Goal: Transaction & Acquisition: Purchase product/service

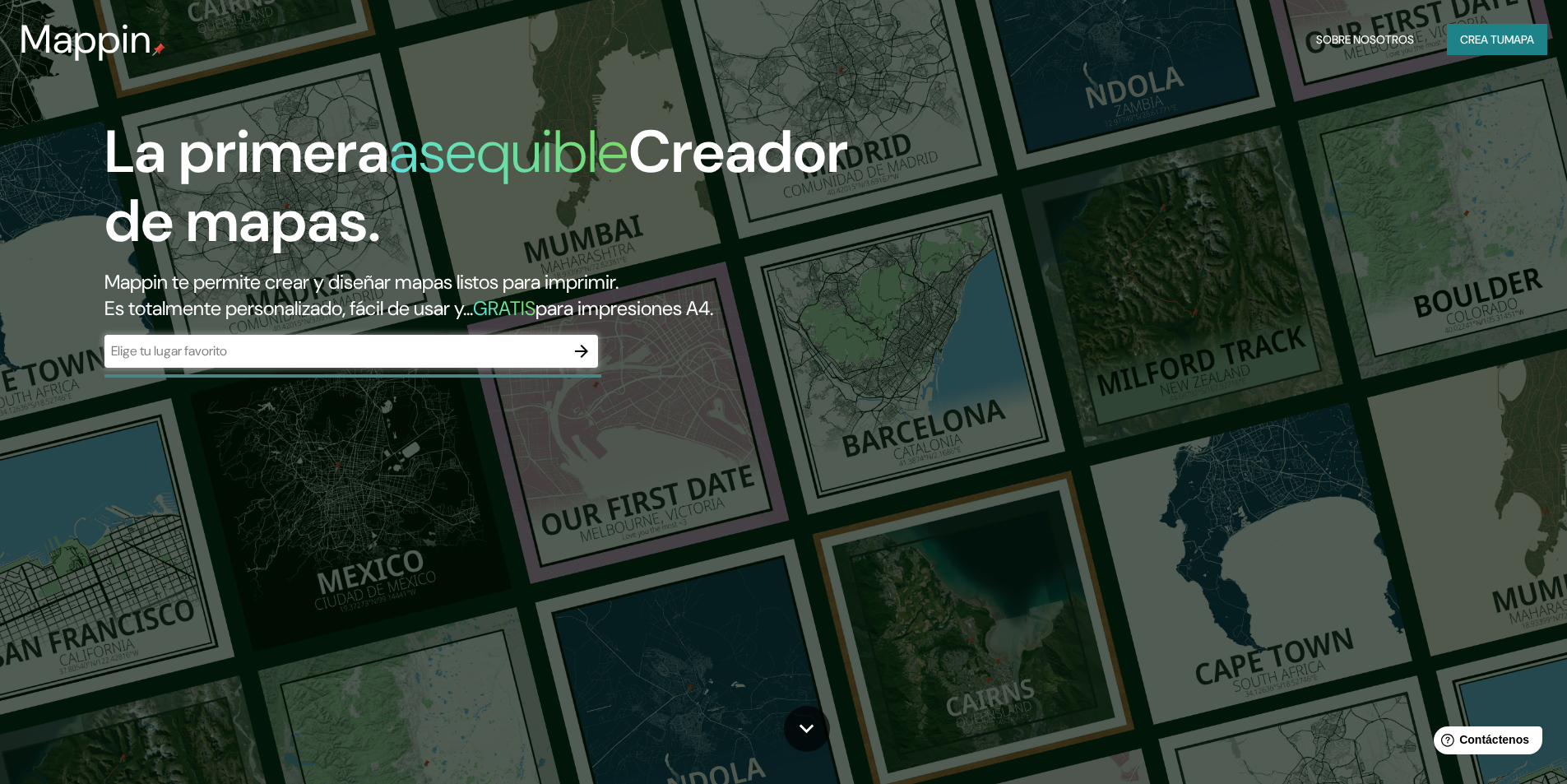
click at [927, 197] on div "La primera asequible Creador de mapas. Mappin te permite crear y diseñar mapas …" at bounding box center [496, 251] width 940 height 266
click at [217, 349] on input "text" at bounding box center [334, 351] width 461 height 19
click at [265, 354] on input "text" at bounding box center [334, 351] width 461 height 19
paste input "80308, Penitenciaria, Culiacán [PERSON_NAME], Sin."
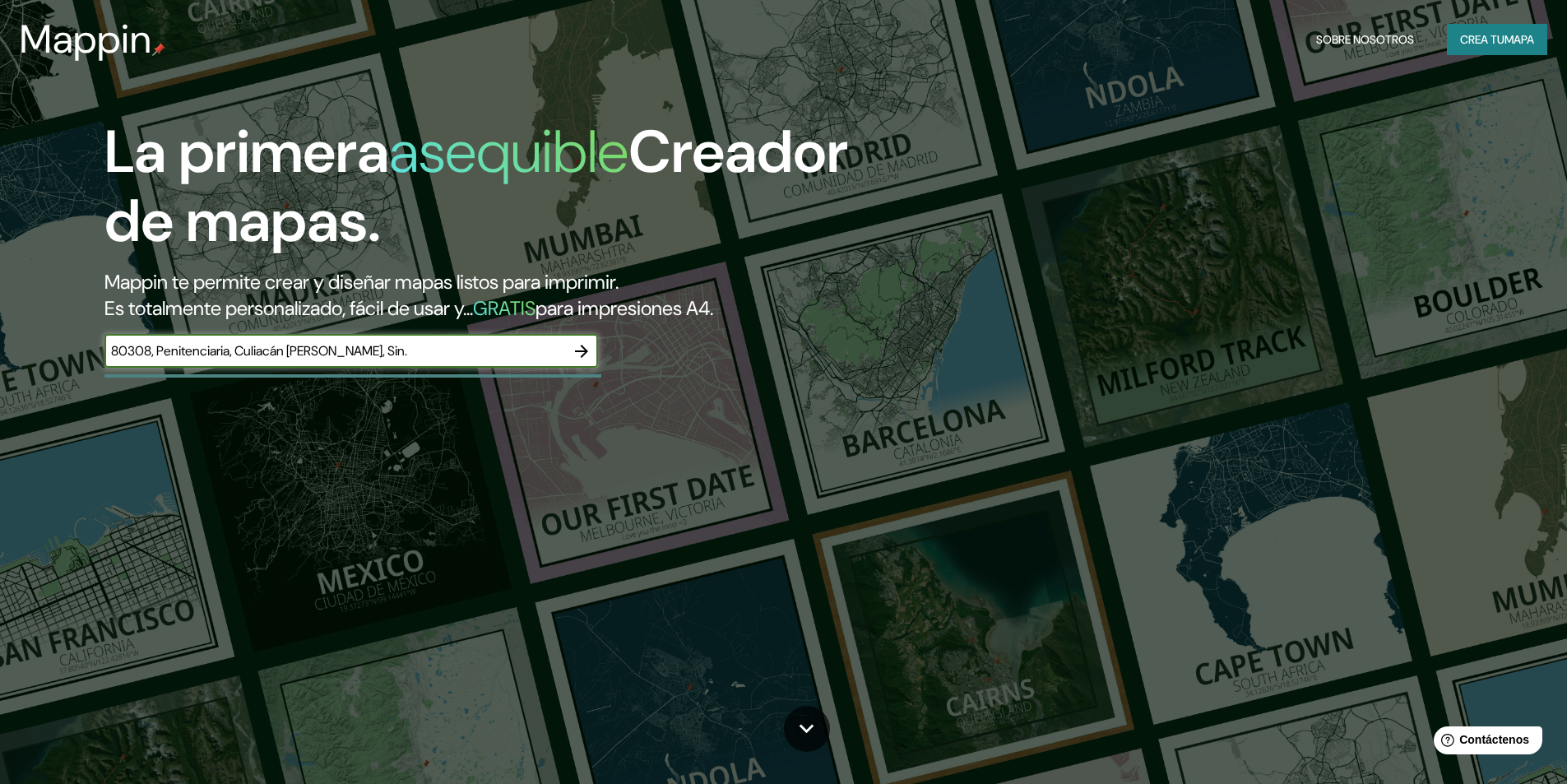
type input "80308, Penitenciaria, Culiacán [PERSON_NAME], Sin."
click at [580, 350] on icon "button" at bounding box center [582, 351] width 20 height 20
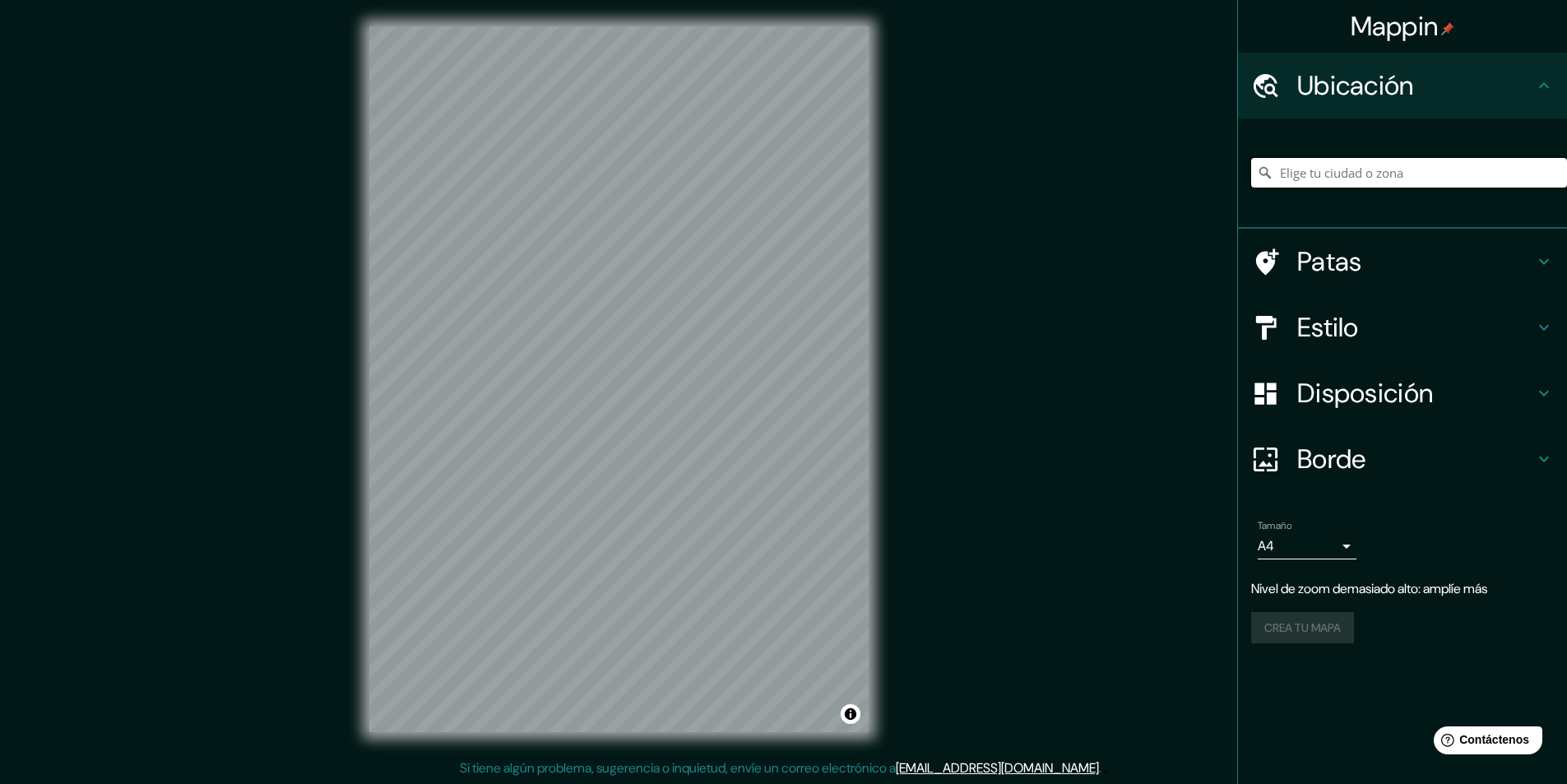
click at [1386, 179] on input "Elige tu ciudad o zona" at bounding box center [1409, 173] width 316 height 30
click at [1438, 177] on input "[GEOGRAPHIC_DATA][PERSON_NAME], [GEOGRAPHIC_DATA], [GEOGRAPHIC_DATA]" at bounding box center [1409, 173] width 316 height 30
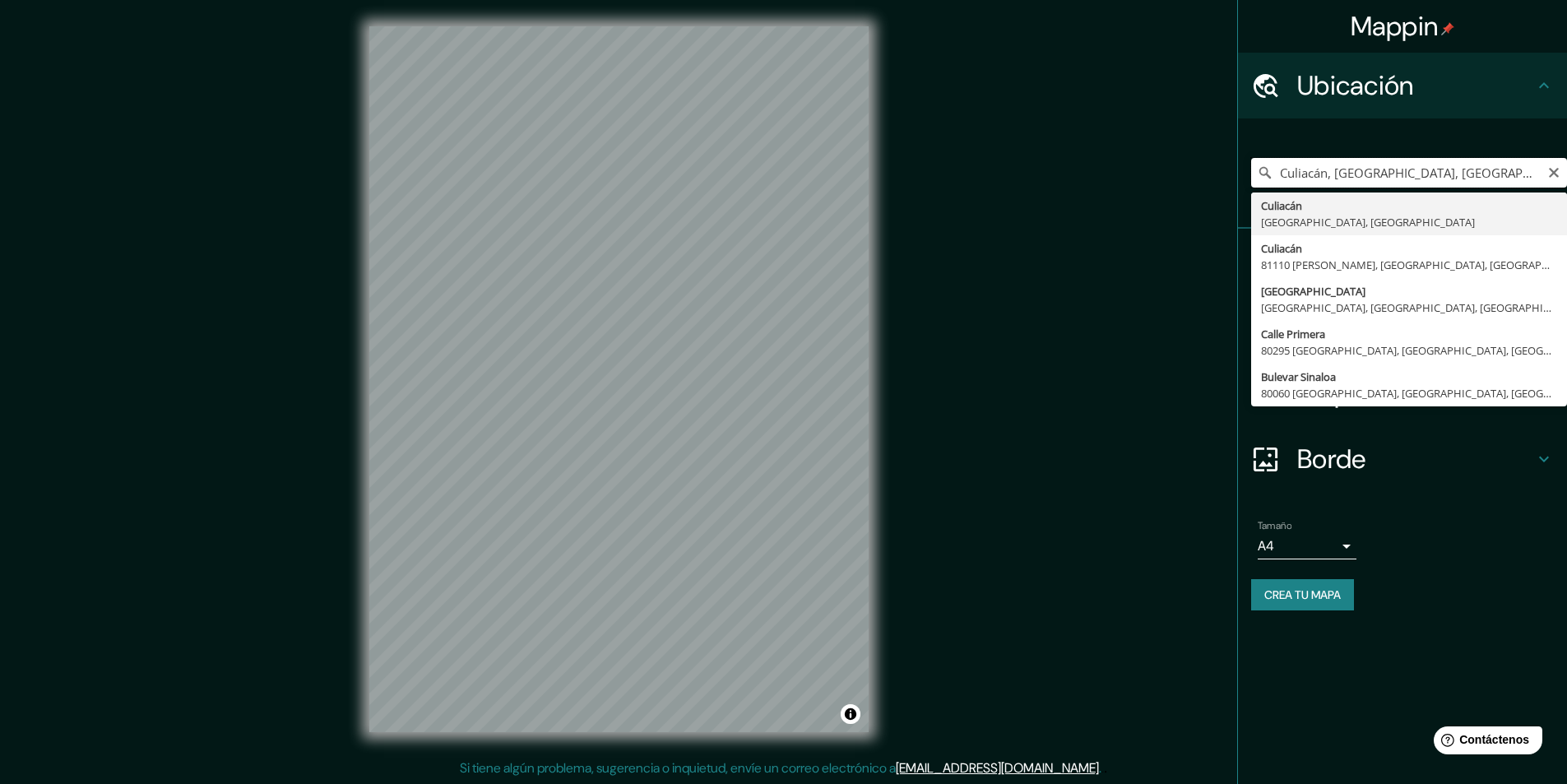
click at [1394, 171] on input "Culiacán, [GEOGRAPHIC_DATA], [GEOGRAPHIC_DATA]" at bounding box center [1409, 173] width 316 height 30
paste input "24.775844, -107.494376"
type input "Culiacán, [GEOGRAPHIC_DATA], [GEOGRAPHIC_DATA]"
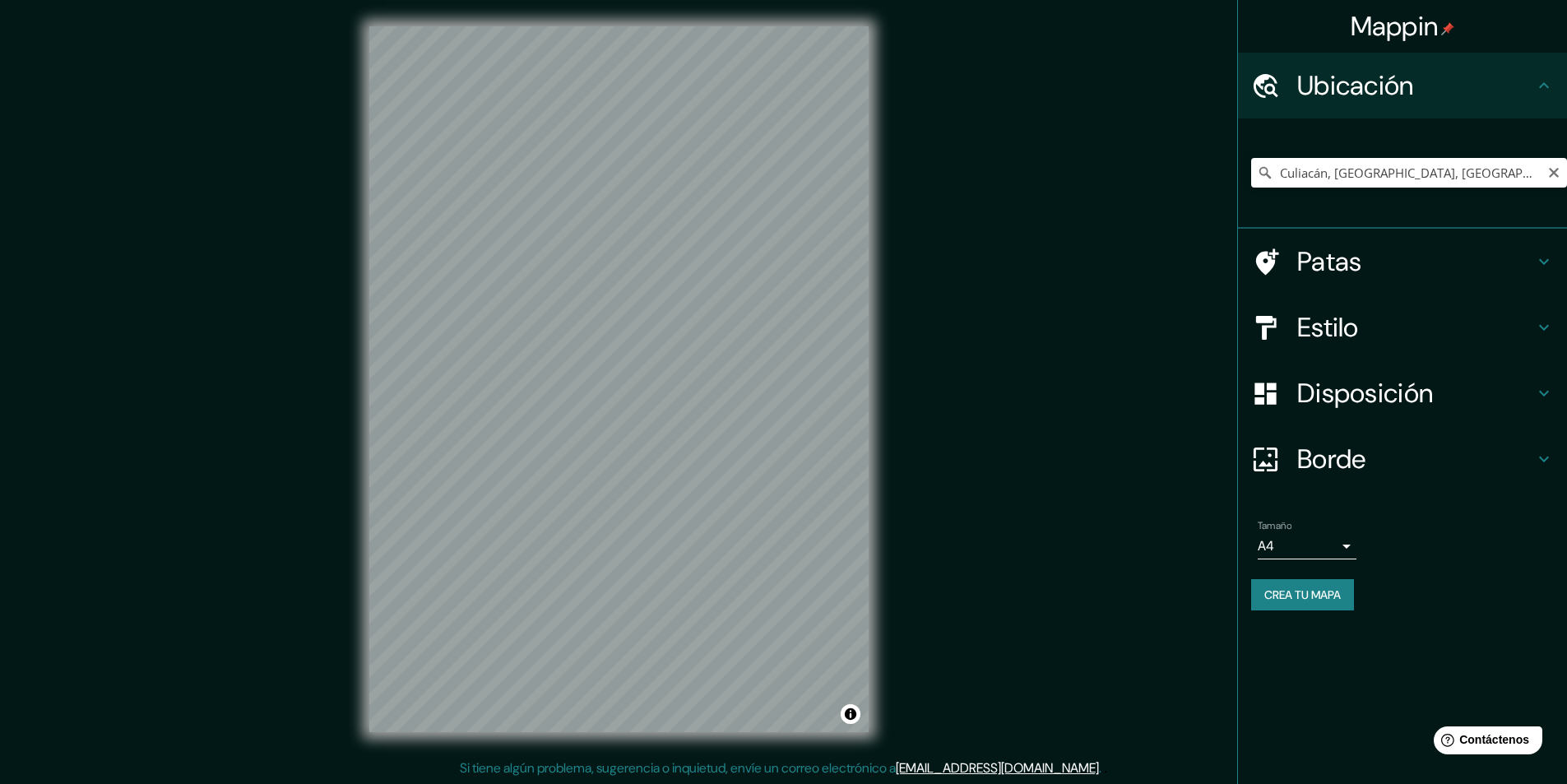
click at [1339, 391] on font "Disposición" at bounding box center [1365, 393] width 136 height 35
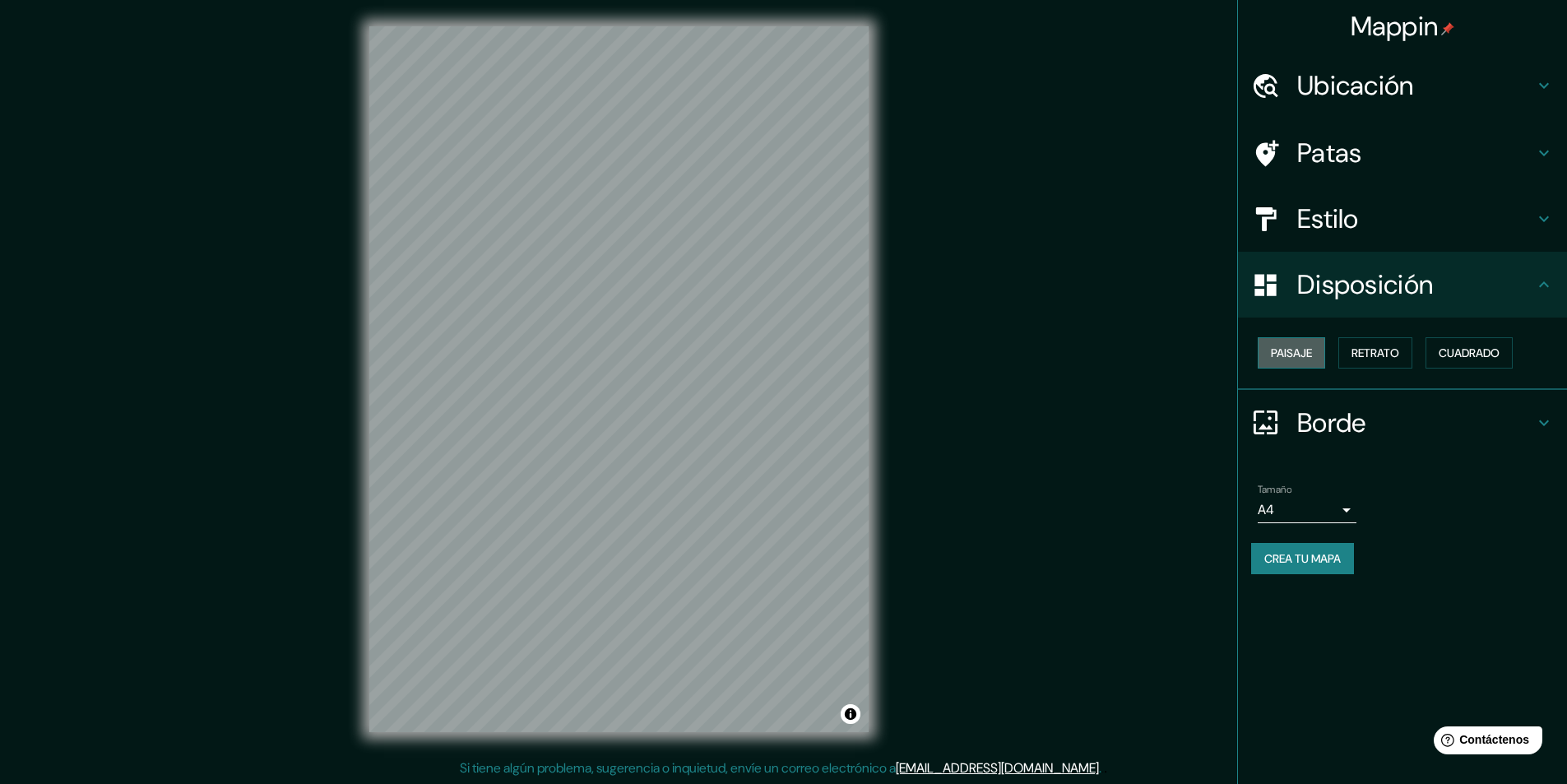
click at [1296, 362] on font "Paisaje" at bounding box center [1291, 353] width 41 height 22
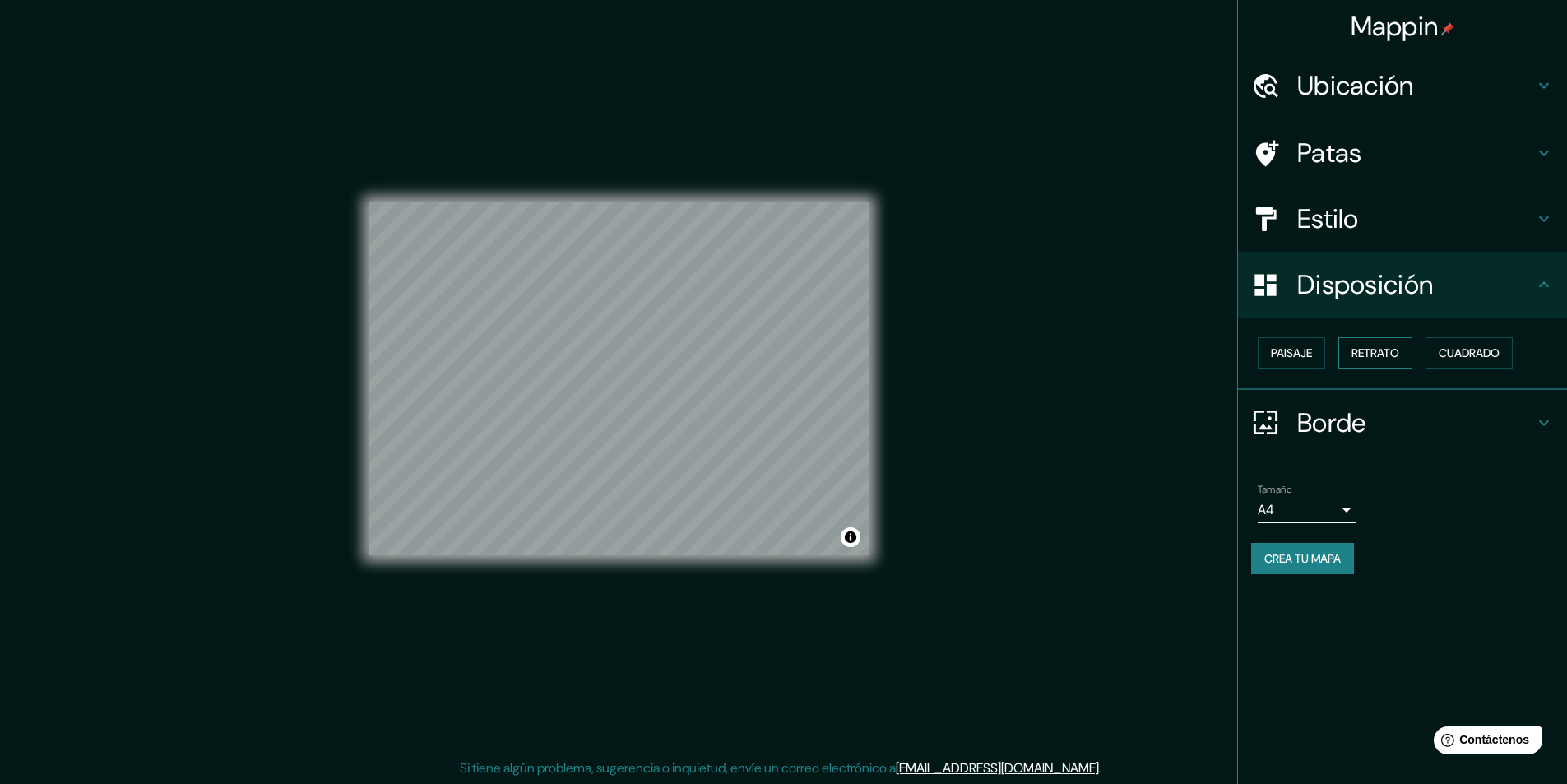
click at [1376, 351] on font "Retrato" at bounding box center [1376, 353] width 48 height 15
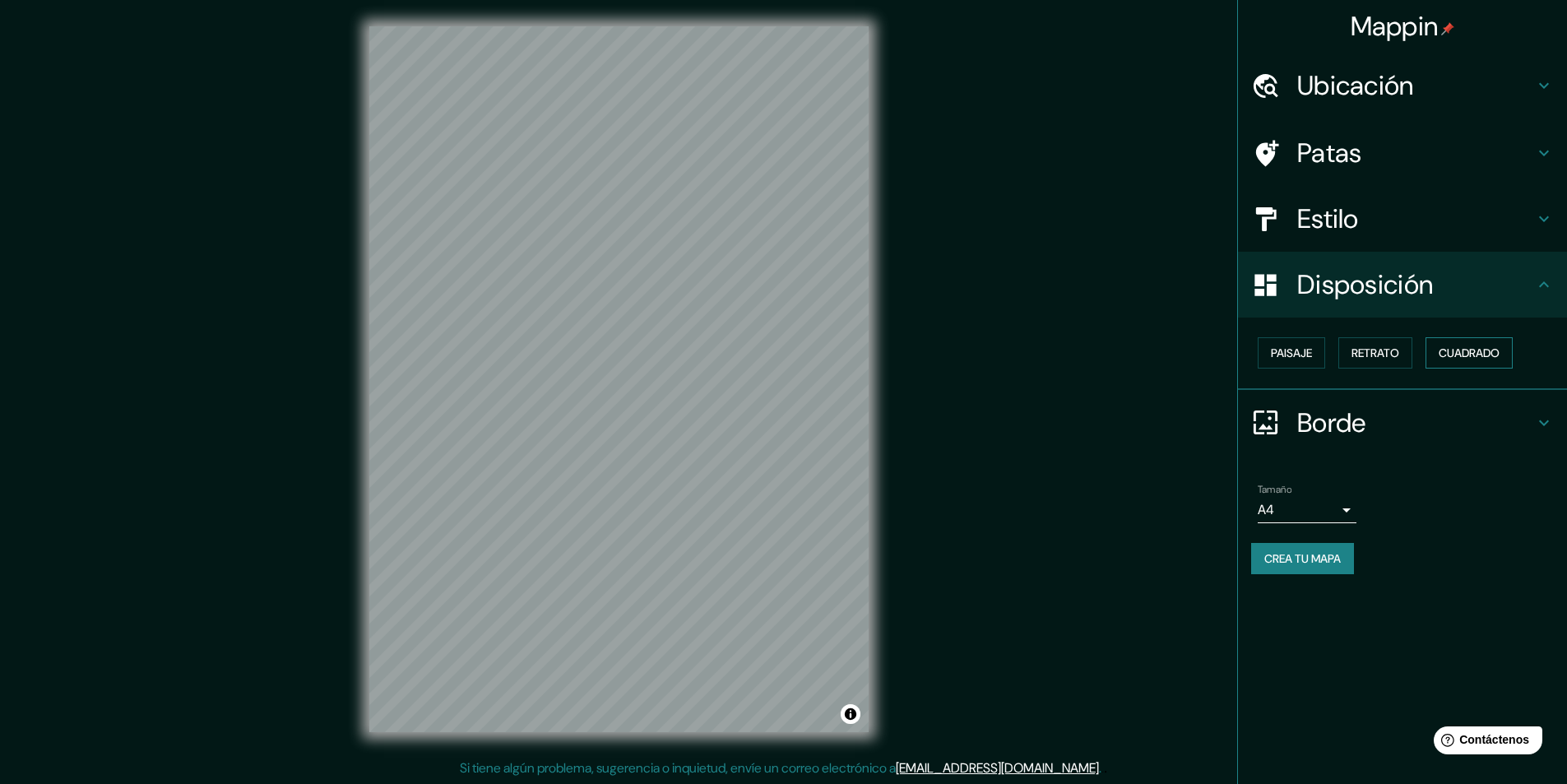
click at [1480, 351] on font "Cuadrado" at bounding box center [1469, 353] width 61 height 15
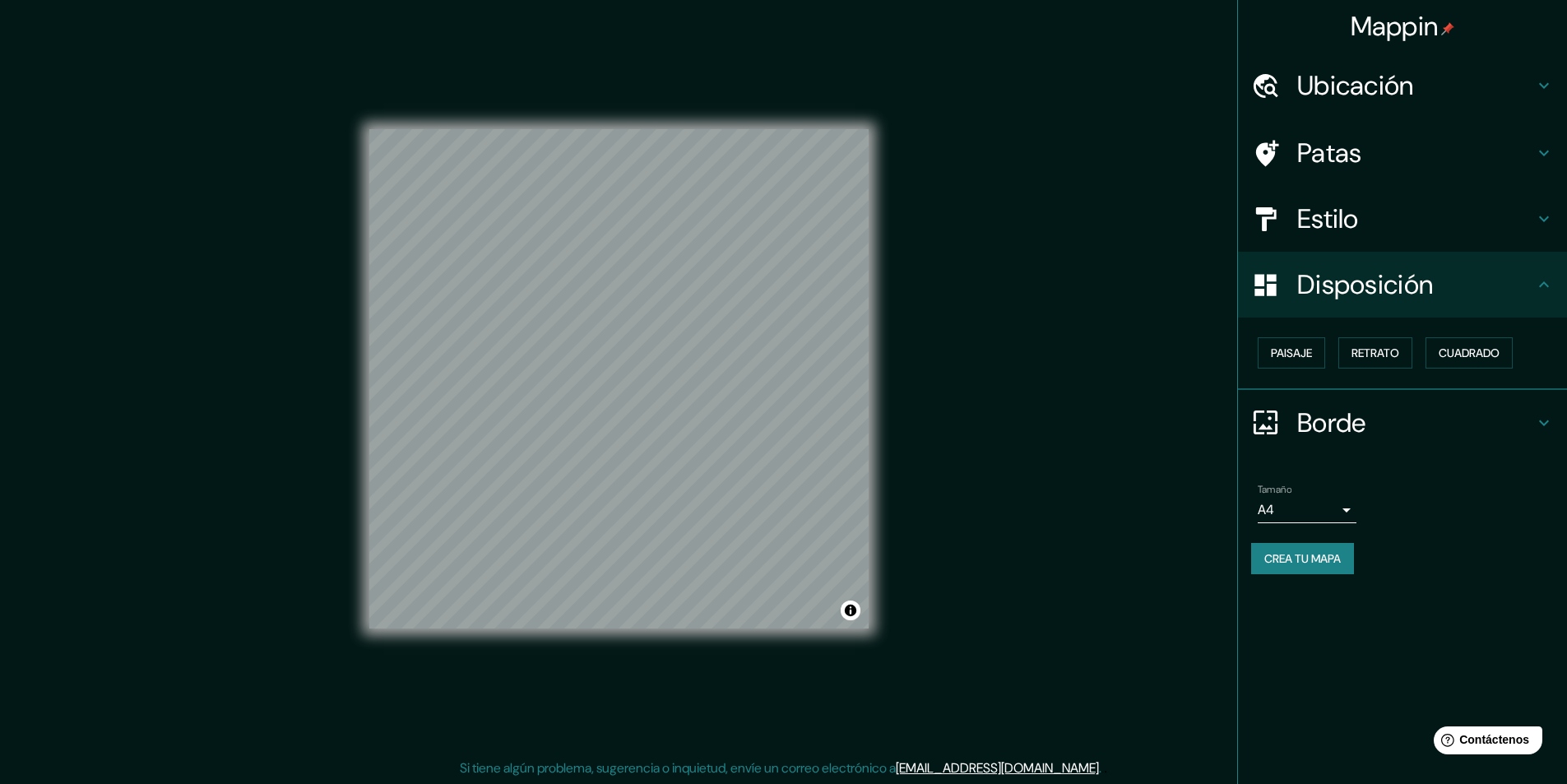
click at [1296, 416] on div at bounding box center [1274, 422] width 46 height 29
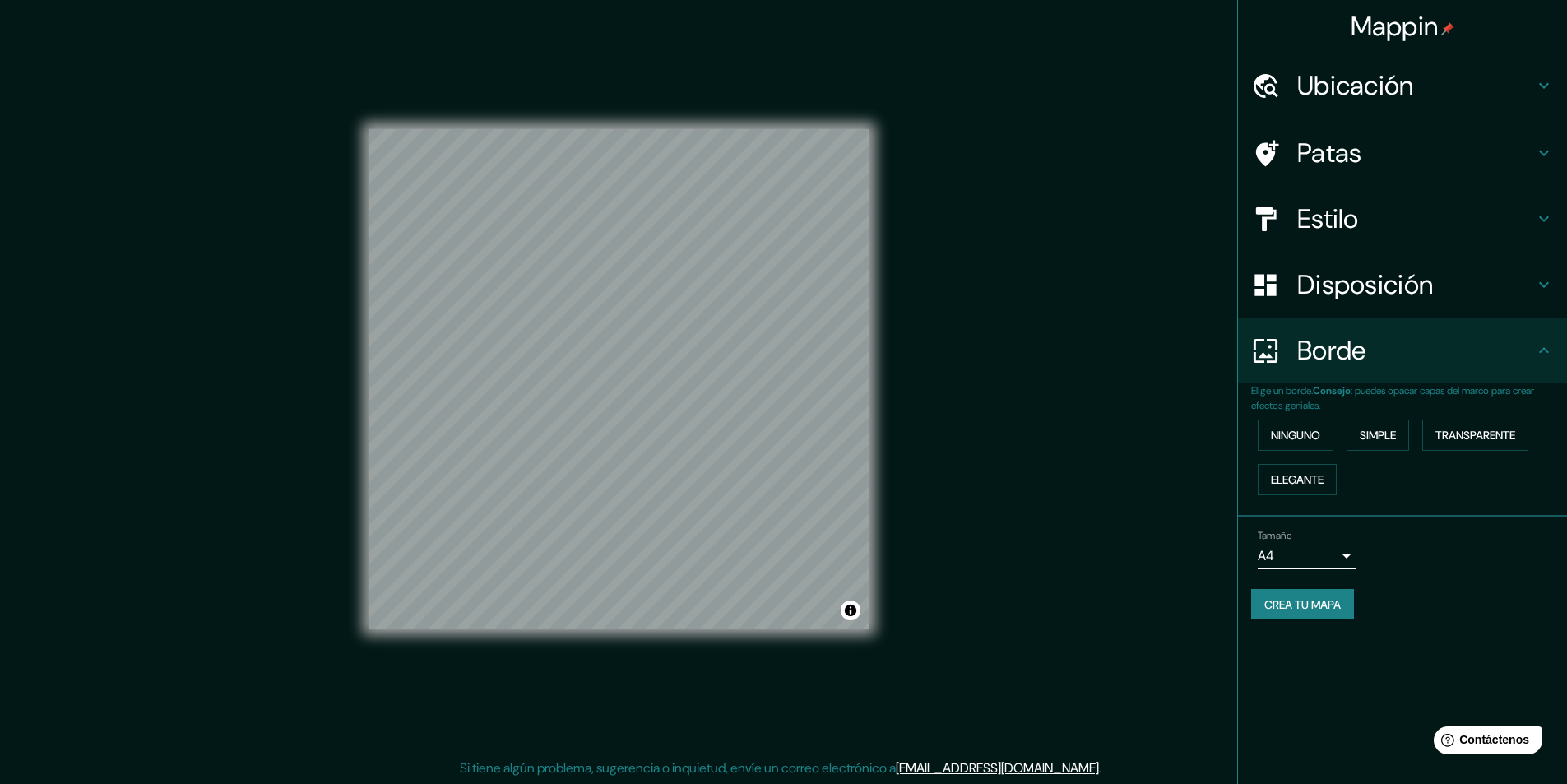
click at [1302, 361] on font "Borde" at bounding box center [1332, 351] width 69 height 35
click at [1351, 81] on font "Ubicación" at bounding box center [1355, 86] width 117 height 35
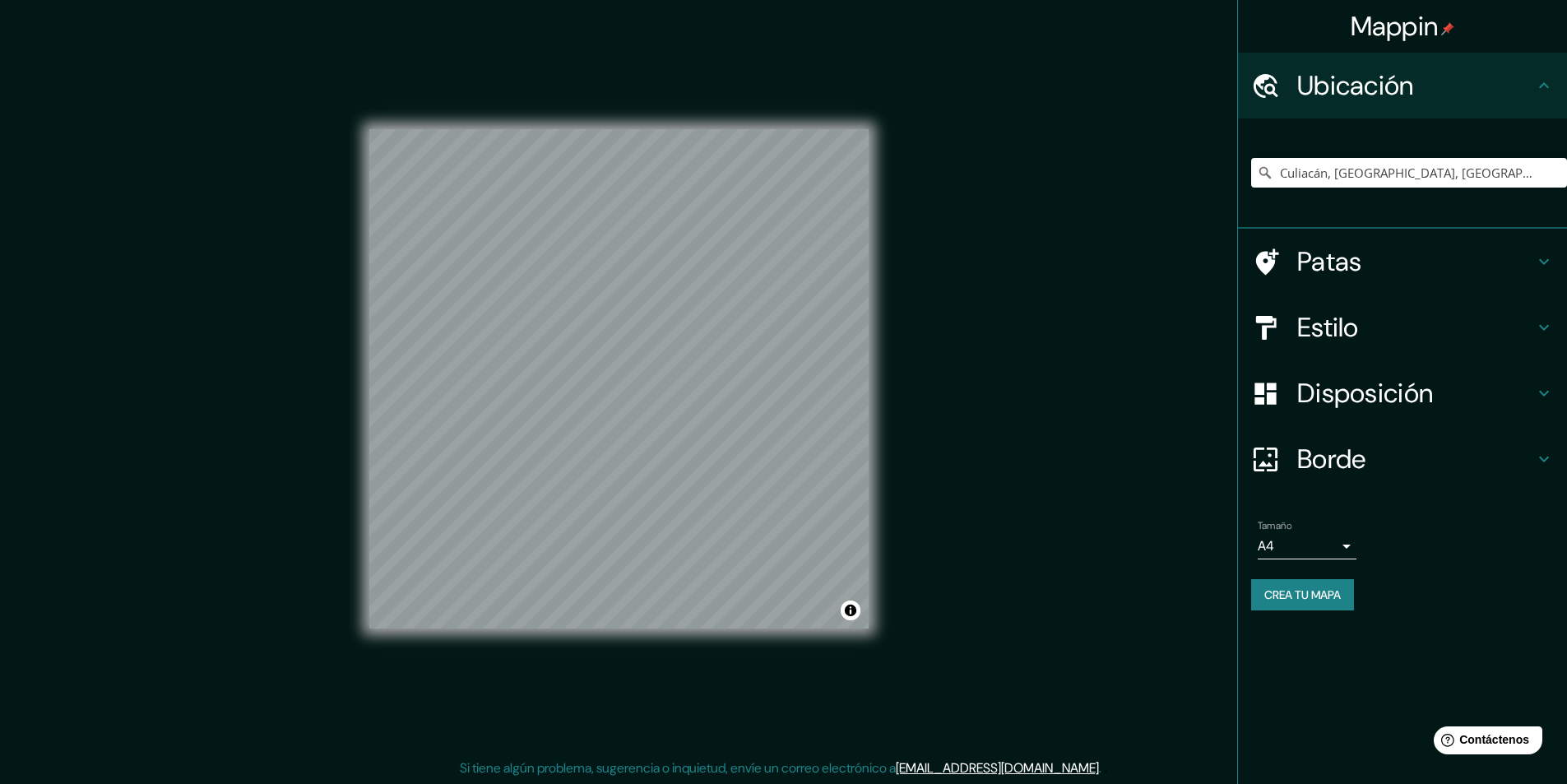
click at [1342, 276] on font "Patas" at bounding box center [1330, 261] width 65 height 35
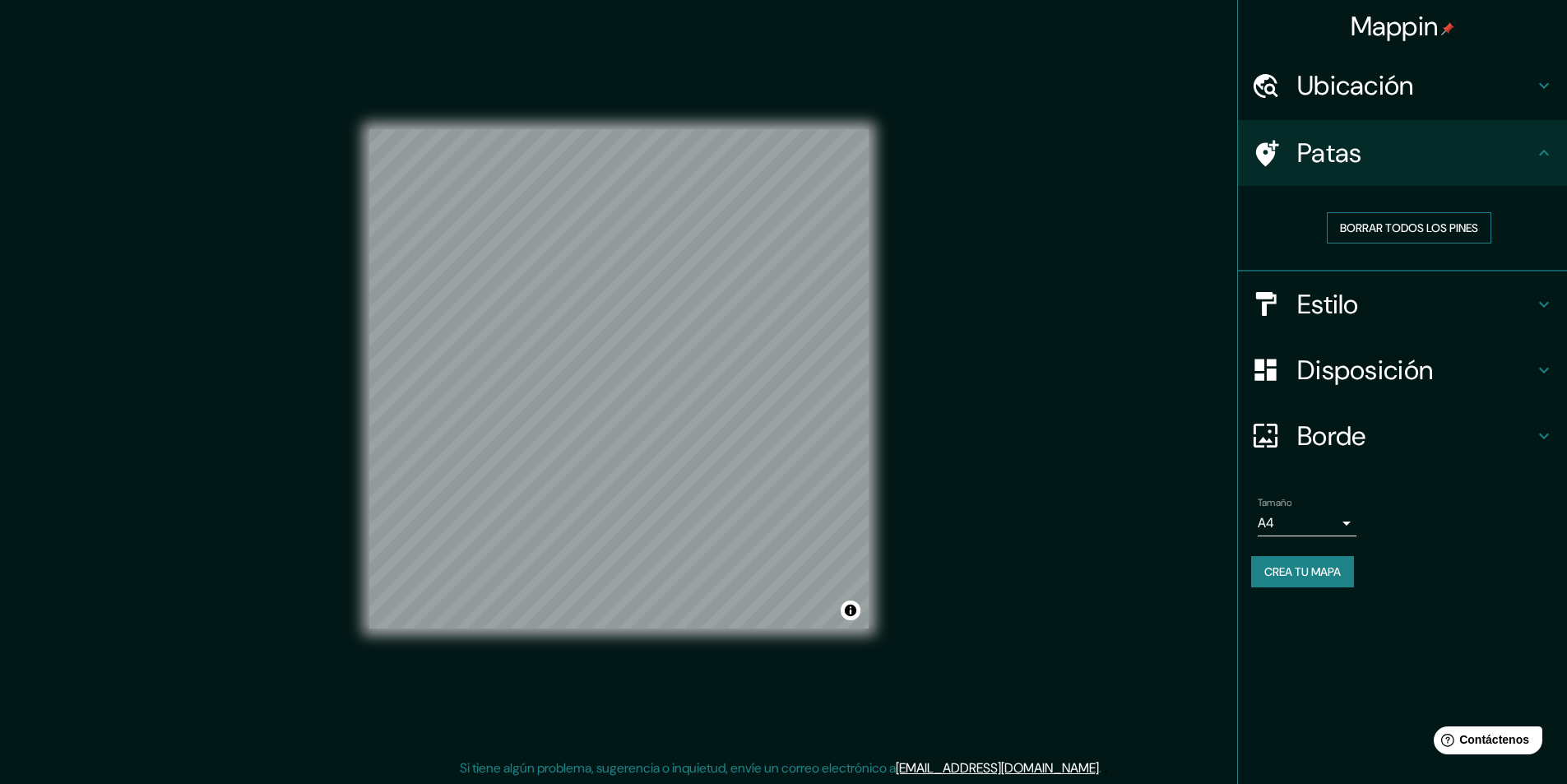
click at [1375, 233] on font "Borrar todos los pines" at bounding box center [1409, 227] width 138 height 15
click at [1432, 236] on font "Borrar todos los pines" at bounding box center [1409, 227] width 138 height 22
click at [1346, 232] on font "Borrar todos los pines" at bounding box center [1409, 227] width 138 height 15
click at [1346, 318] on font "Estilo" at bounding box center [1328, 304] width 62 height 35
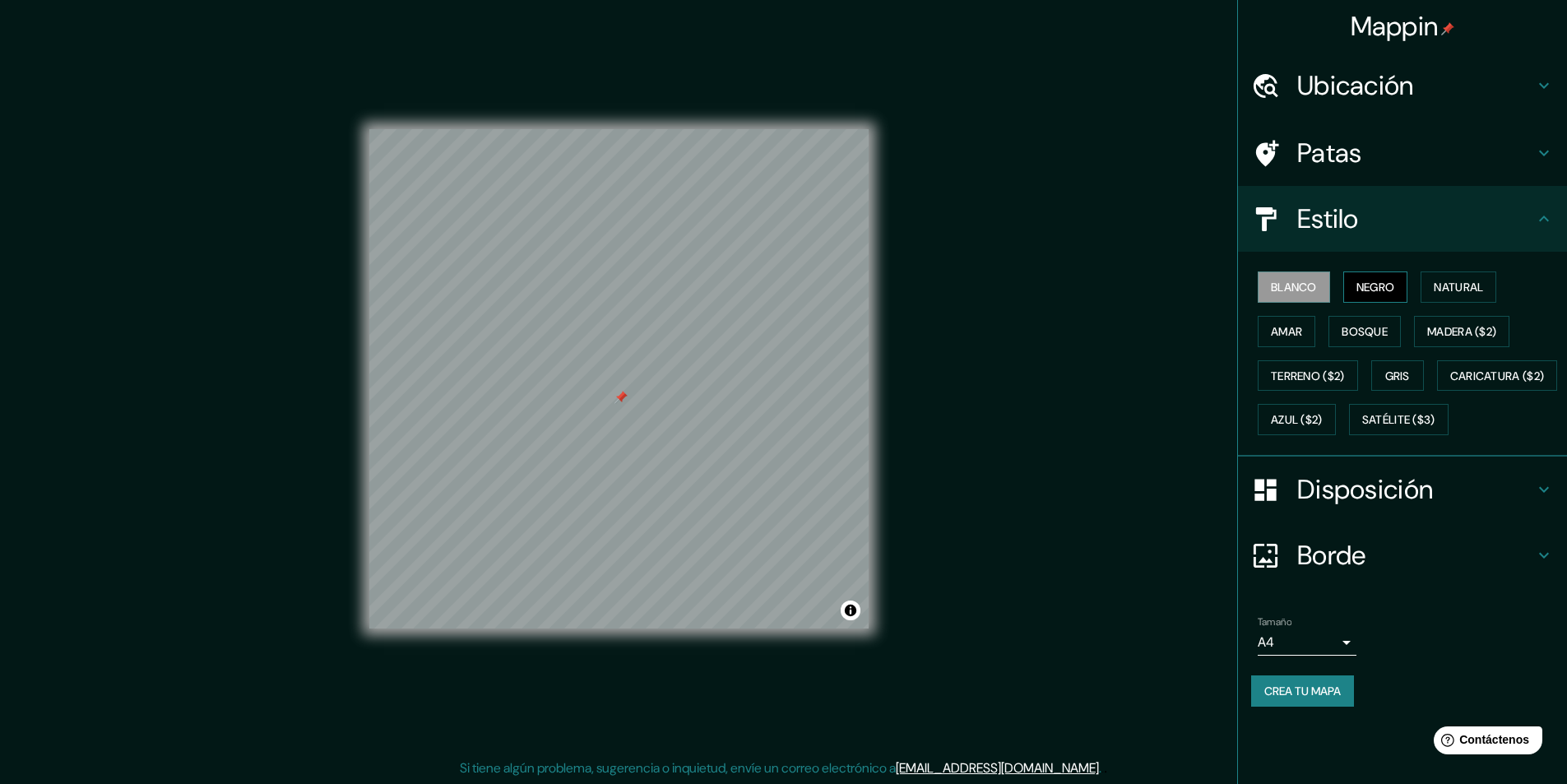
click at [1374, 291] on font "Negro" at bounding box center [1376, 287] width 39 height 15
click at [1457, 280] on font "Natural" at bounding box center [1459, 287] width 50 height 15
click at [1275, 339] on font "Amar" at bounding box center [1287, 332] width 31 height 22
click at [1359, 327] on font "Bosque" at bounding box center [1365, 332] width 46 height 15
click at [1447, 327] on font "Madera ($2)" at bounding box center [1462, 332] width 69 height 15
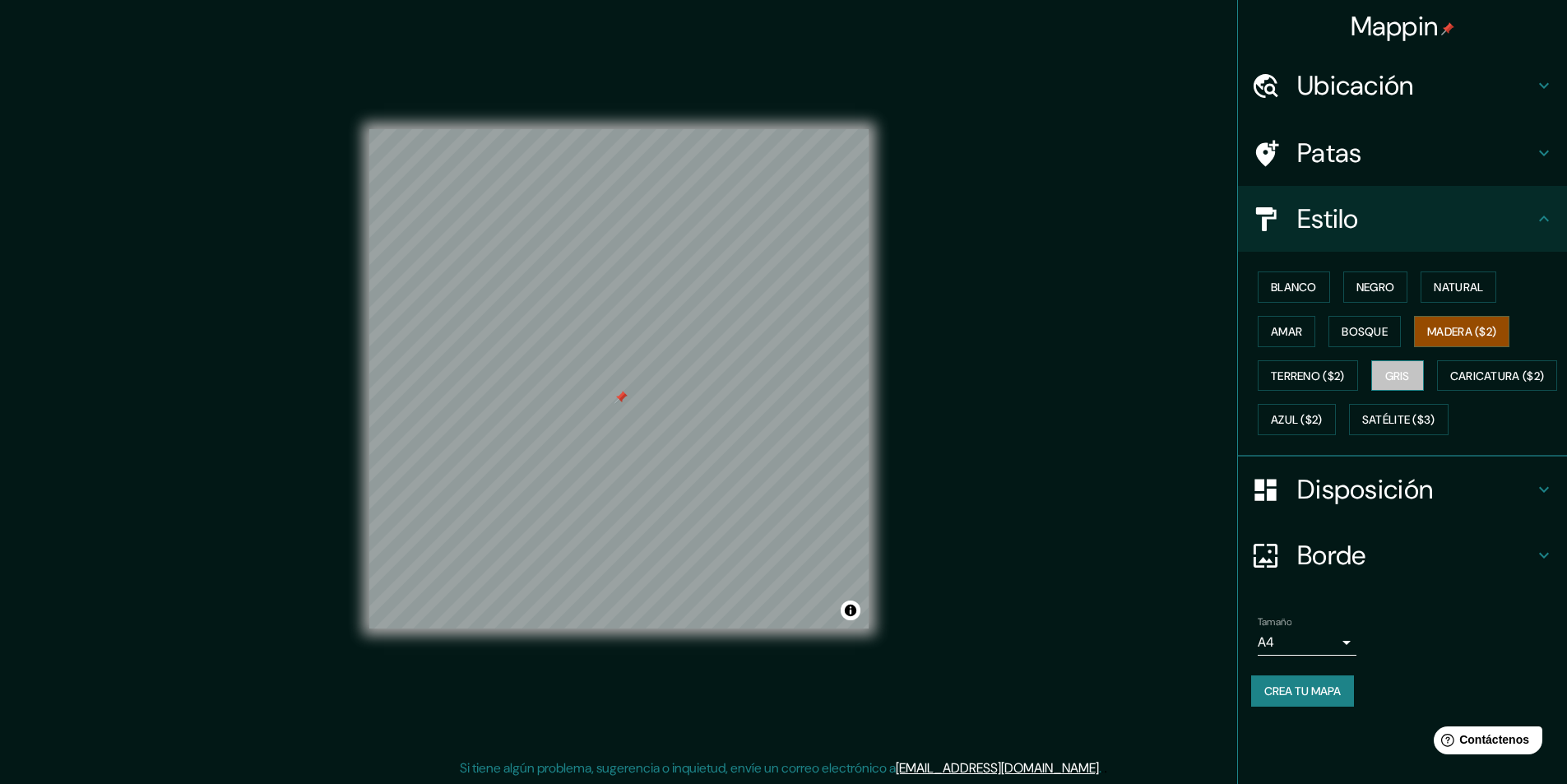
click at [1416, 373] on button "Gris" at bounding box center [1397, 375] width 53 height 31
click at [1311, 375] on font "Terreno ($2)" at bounding box center [1307, 375] width 74 height 15
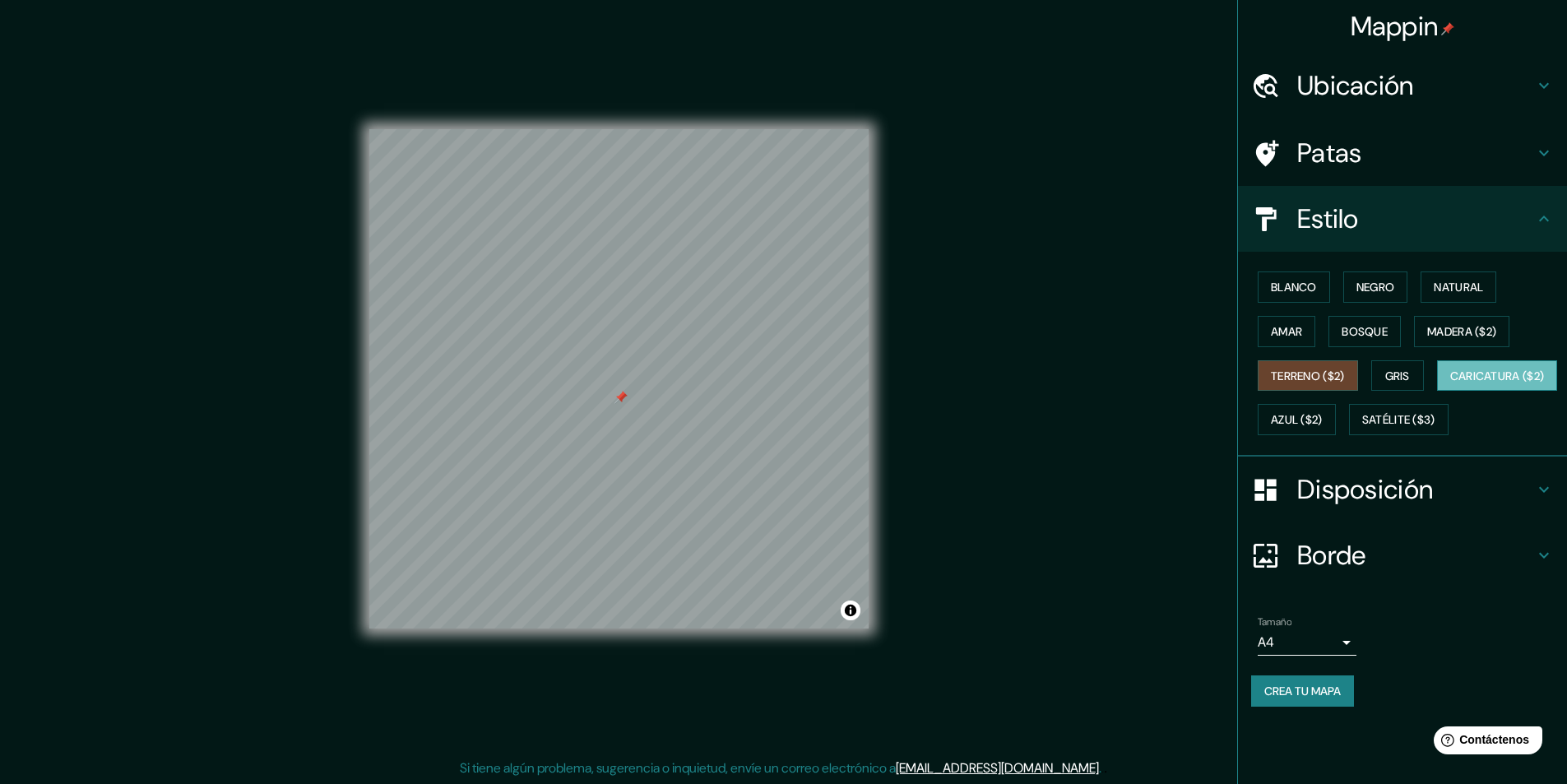
click at [1450, 383] on font "Caricatura ($2)" at bounding box center [1498, 375] width 94 height 15
click at [1289, 293] on font "Blanco" at bounding box center [1294, 287] width 46 height 15
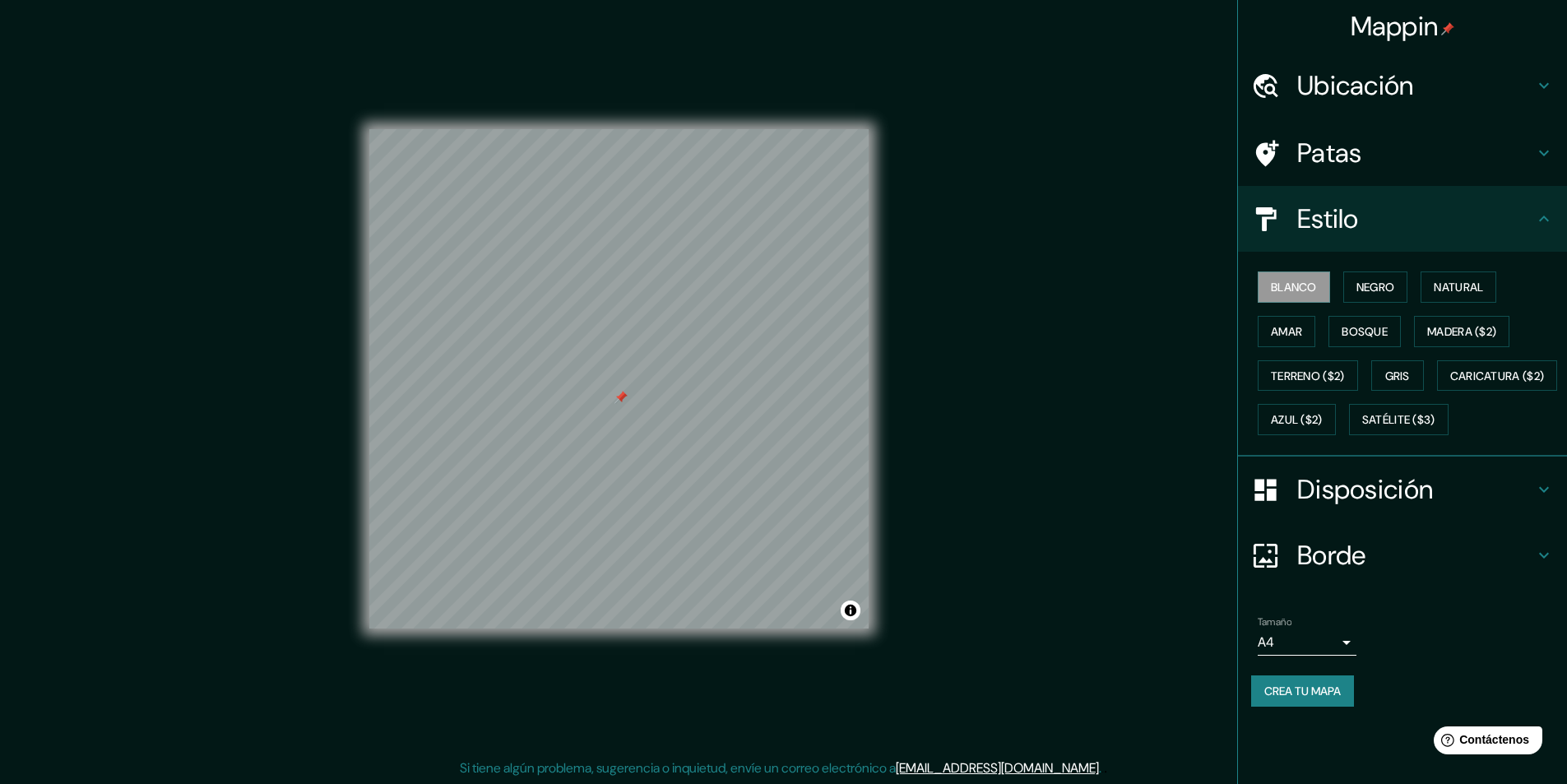
click at [1343, 522] on div "Disposición" at bounding box center [1402, 490] width 329 height 66
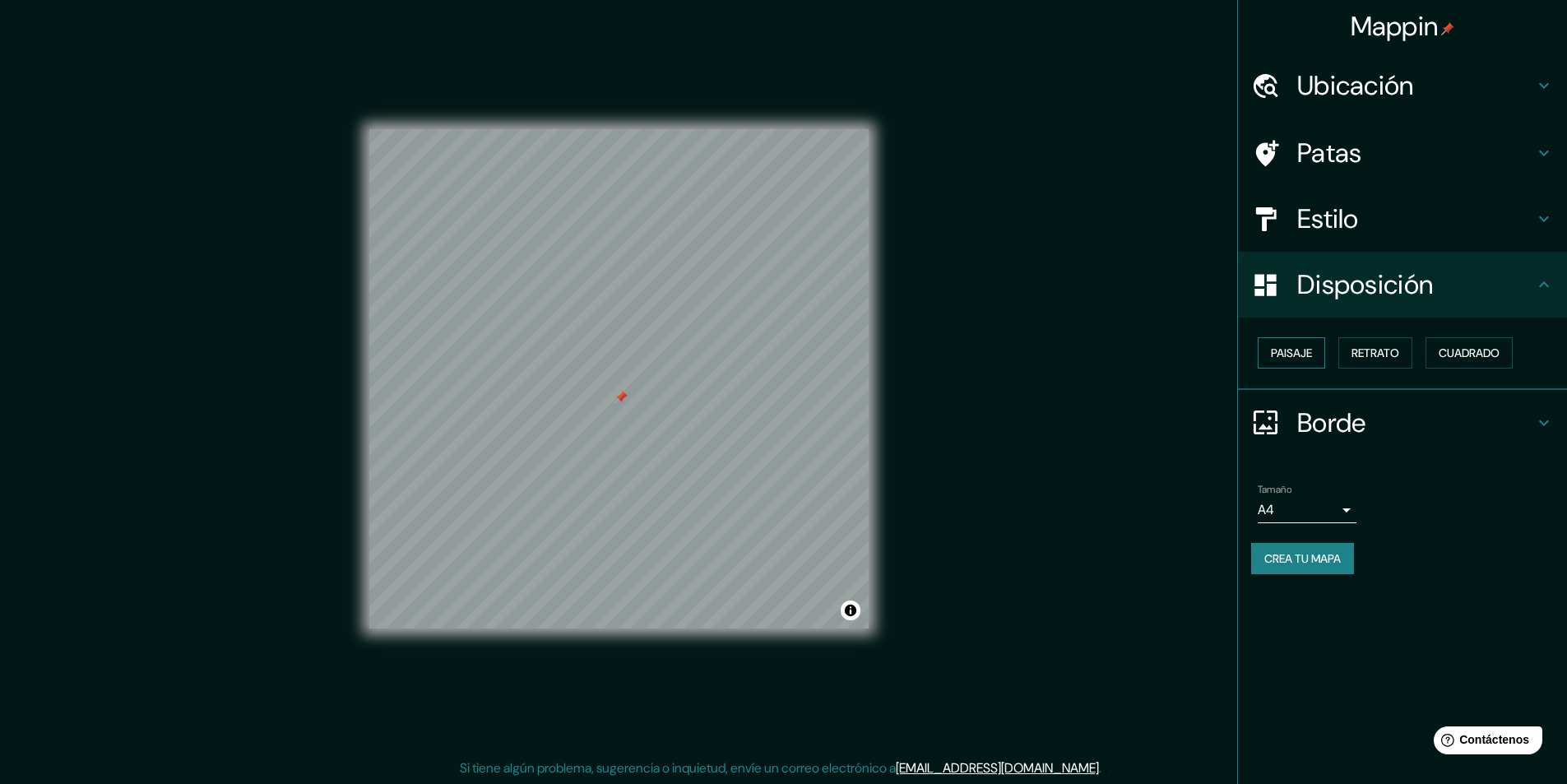
click at [1301, 355] on font "Paisaje" at bounding box center [1291, 353] width 41 height 15
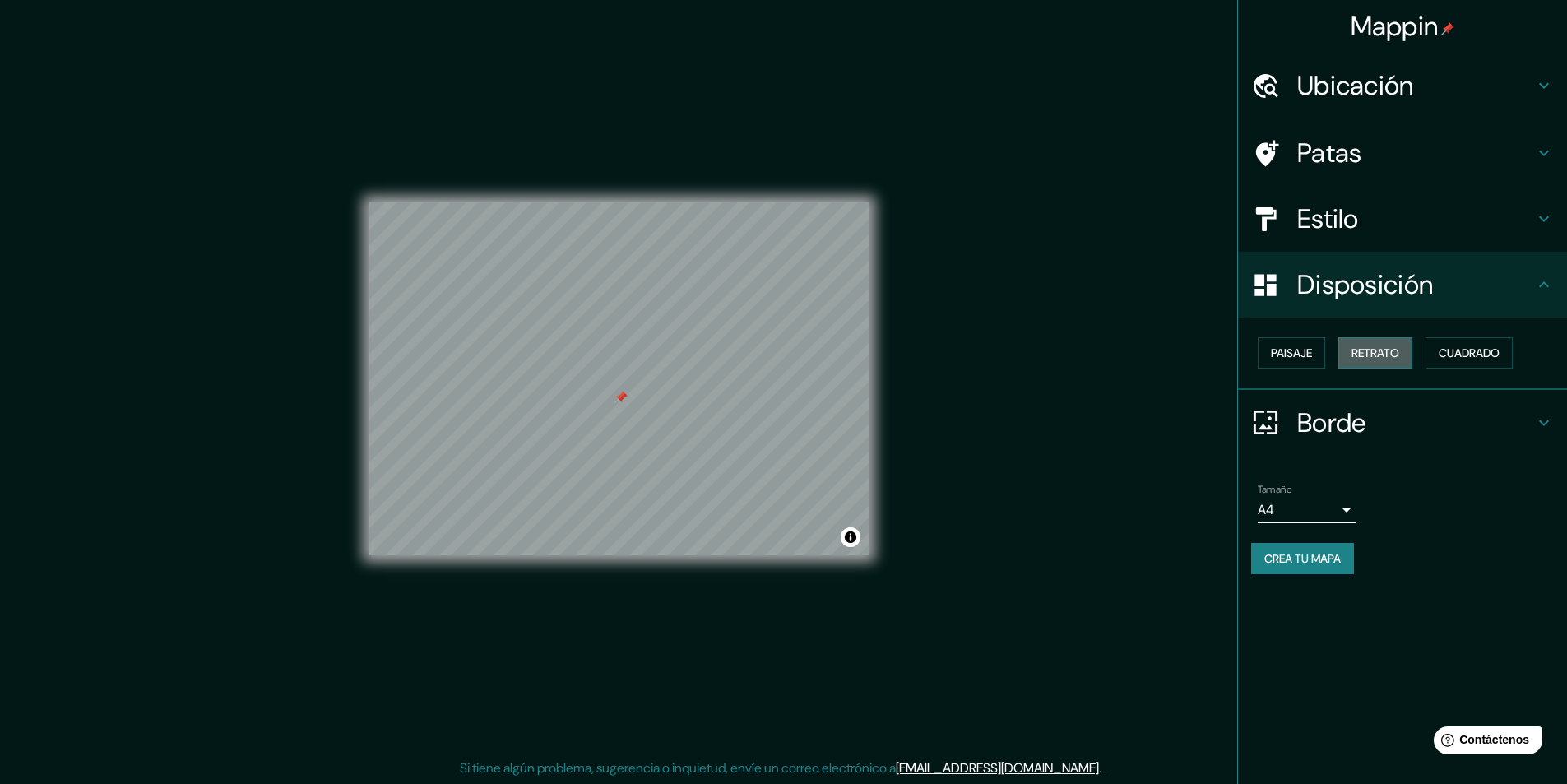
click at [1358, 351] on font "Retrato" at bounding box center [1376, 353] width 48 height 15
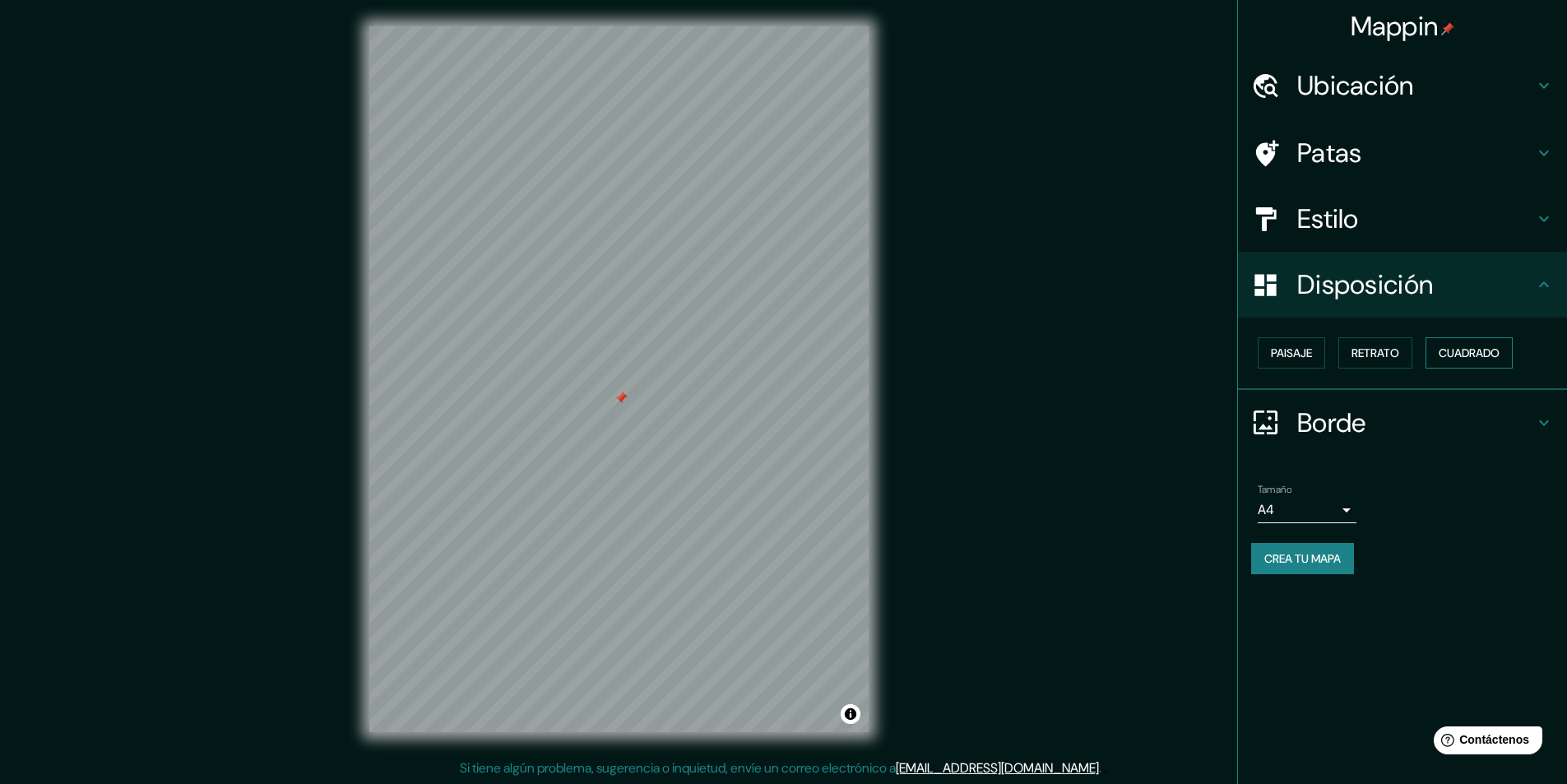
click at [1441, 353] on button "Cuadrado" at bounding box center [1469, 353] width 87 height 31
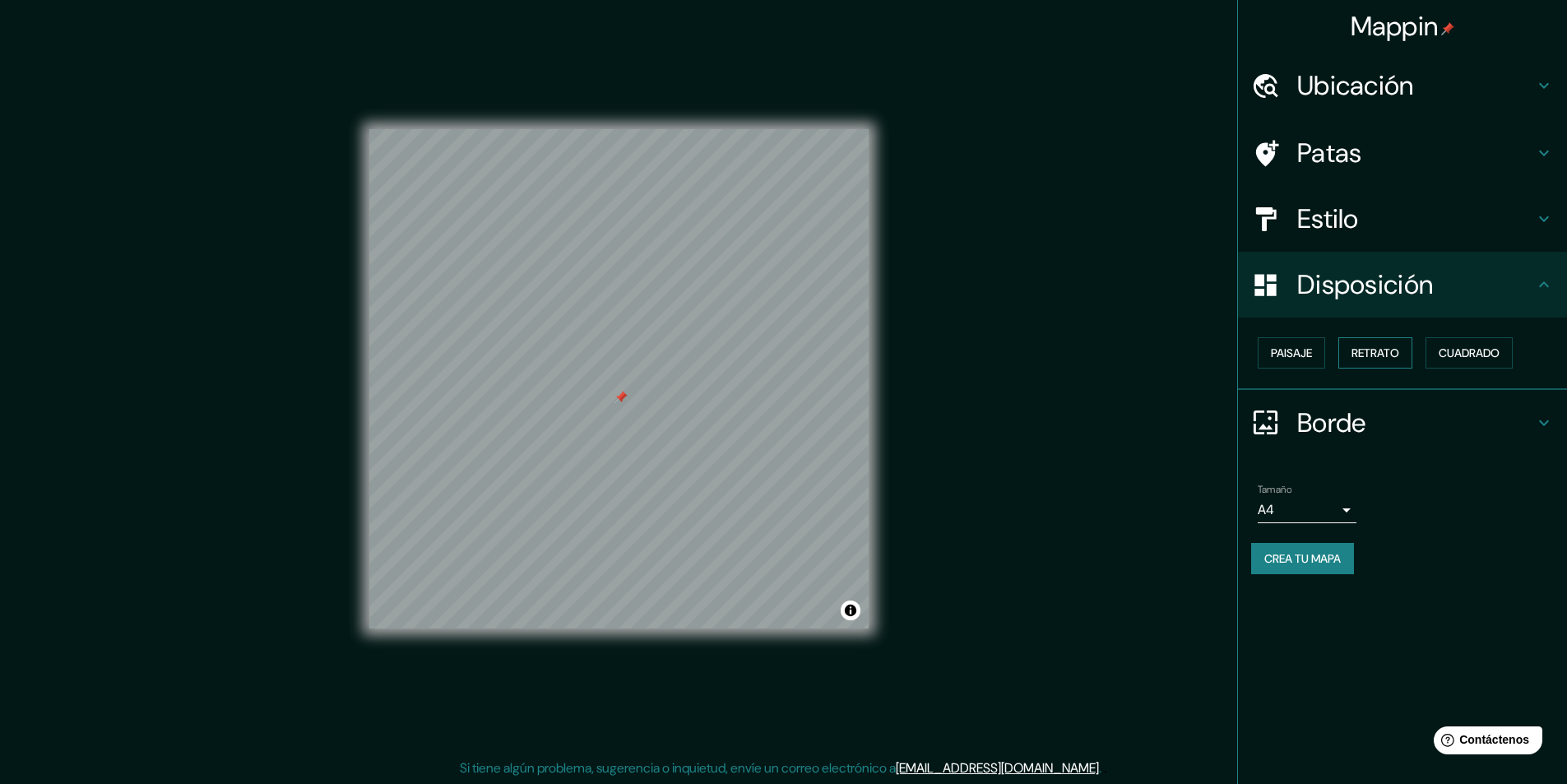
click at [1361, 356] on font "Retrato" at bounding box center [1376, 353] width 48 height 15
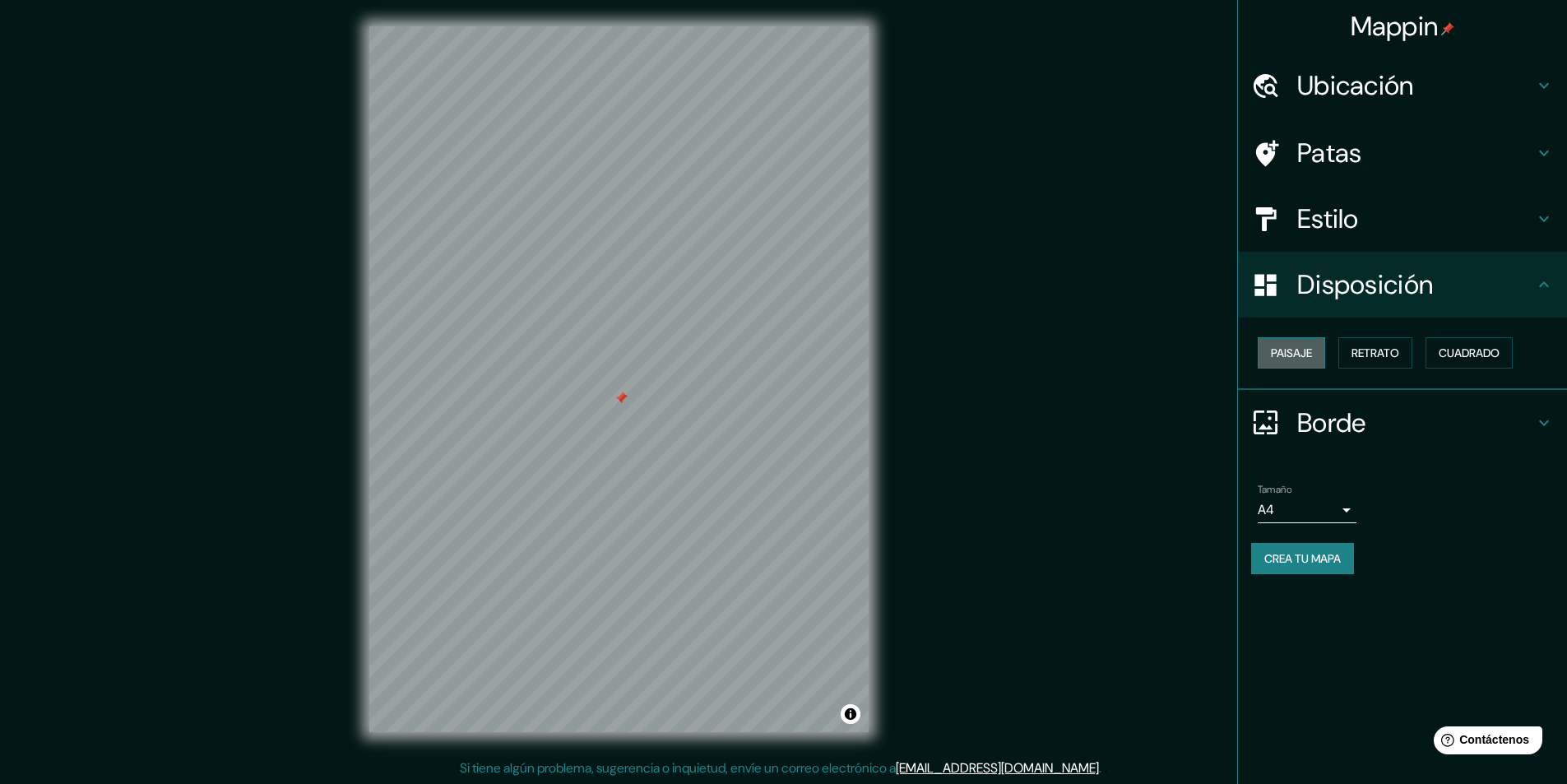
click at [1304, 352] on font "Paisaje" at bounding box center [1291, 353] width 41 height 15
